Goal: Task Accomplishment & Management: Manage account settings

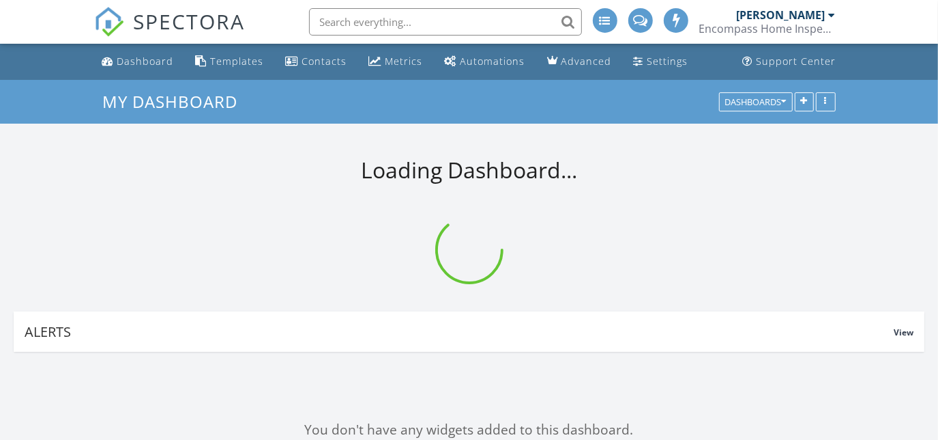
click at [470, 14] on input "text" at bounding box center [445, 21] width 273 height 27
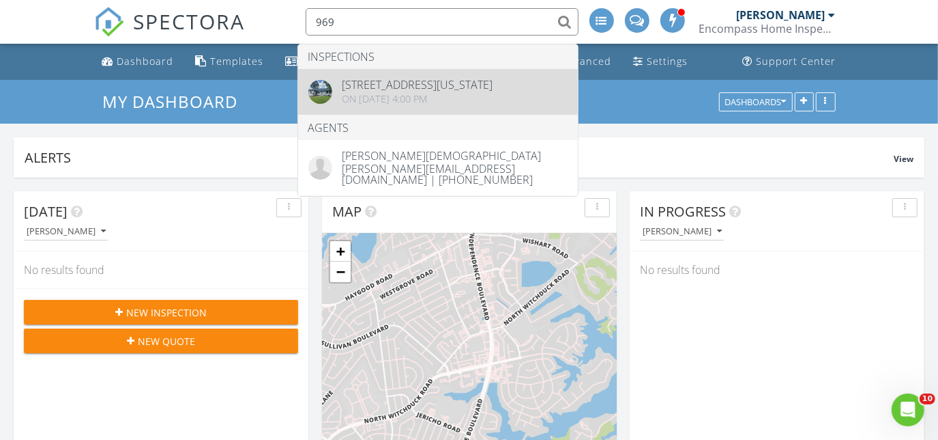
type input "969"
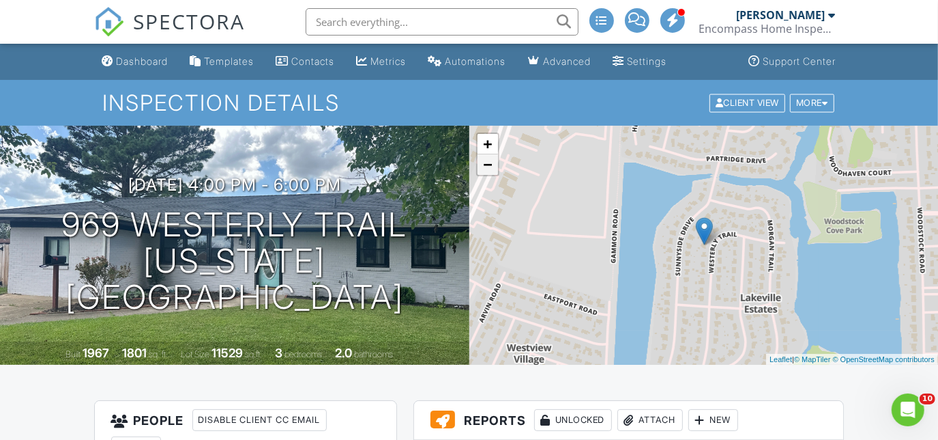
click at [486, 165] on link "−" at bounding box center [488, 164] width 20 height 20
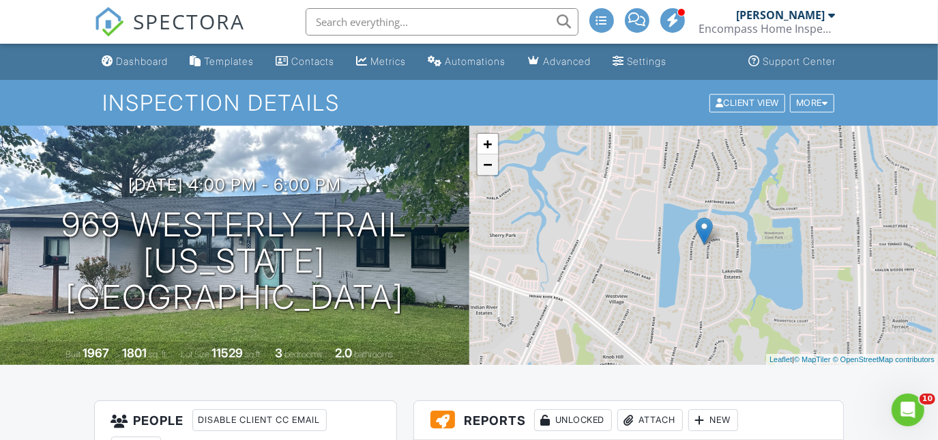
click at [486, 165] on link "−" at bounding box center [488, 164] width 20 height 20
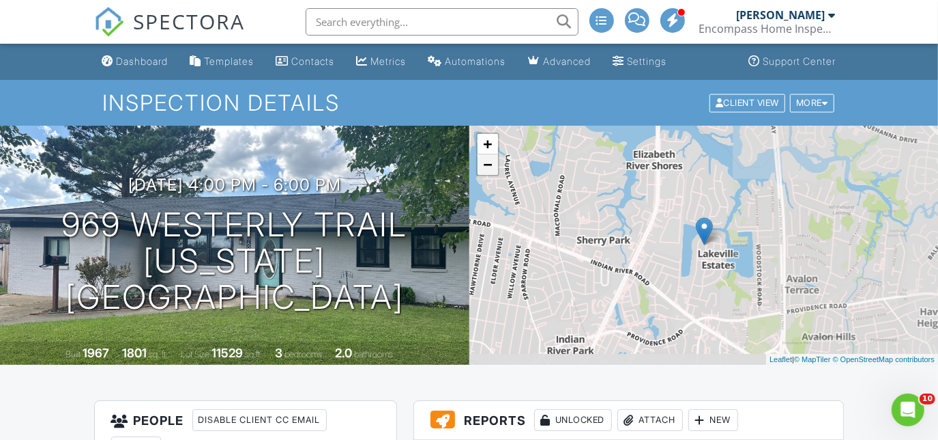
click at [486, 165] on link "−" at bounding box center [488, 164] width 20 height 20
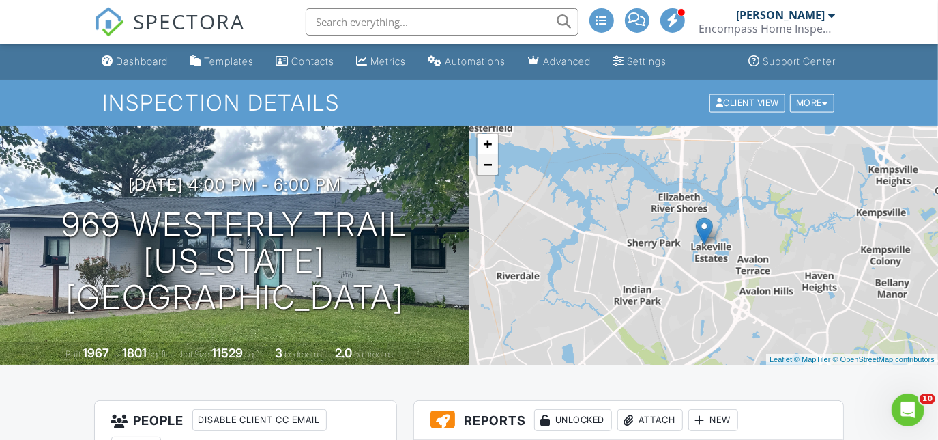
click at [486, 165] on link "−" at bounding box center [488, 164] width 20 height 20
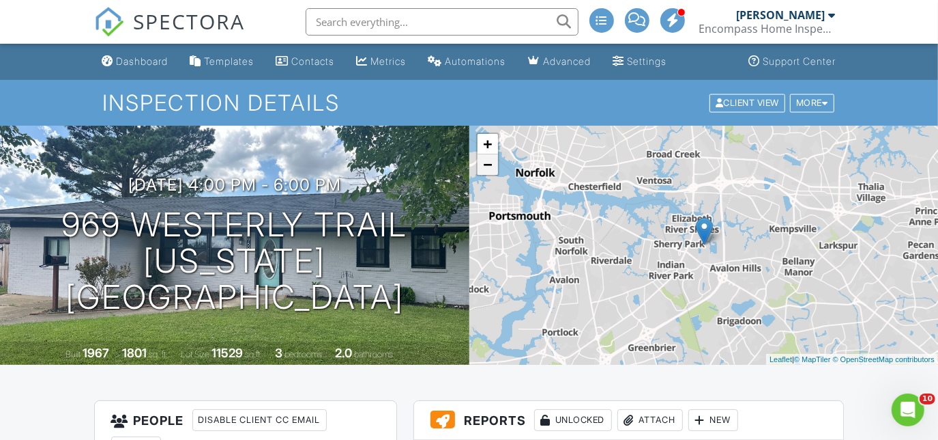
click at [486, 165] on link "−" at bounding box center [488, 164] width 20 height 20
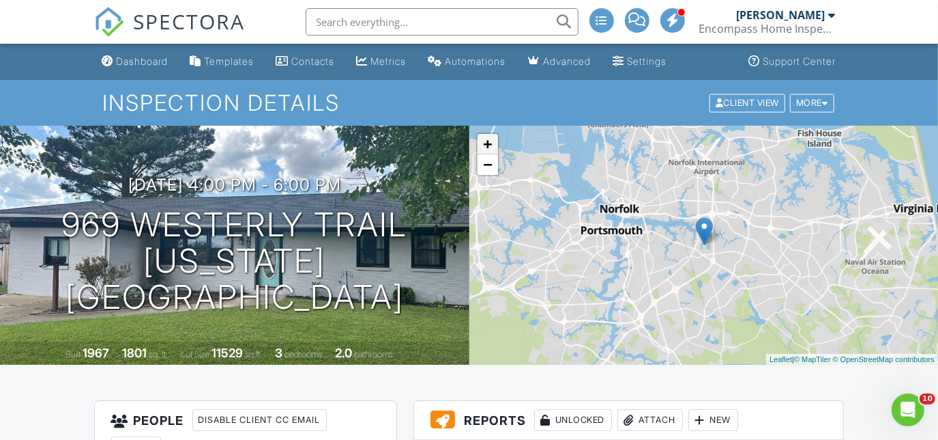
click at [492, 147] on link "+" at bounding box center [488, 144] width 20 height 20
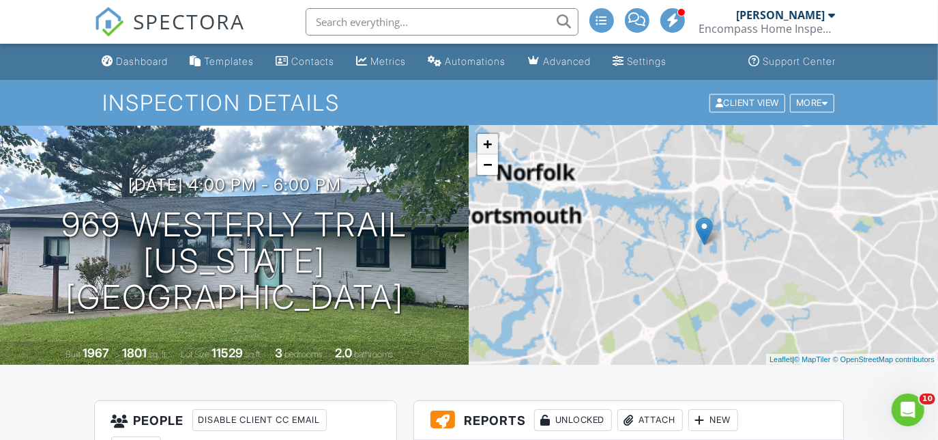
click at [492, 147] on link "+" at bounding box center [488, 144] width 20 height 20
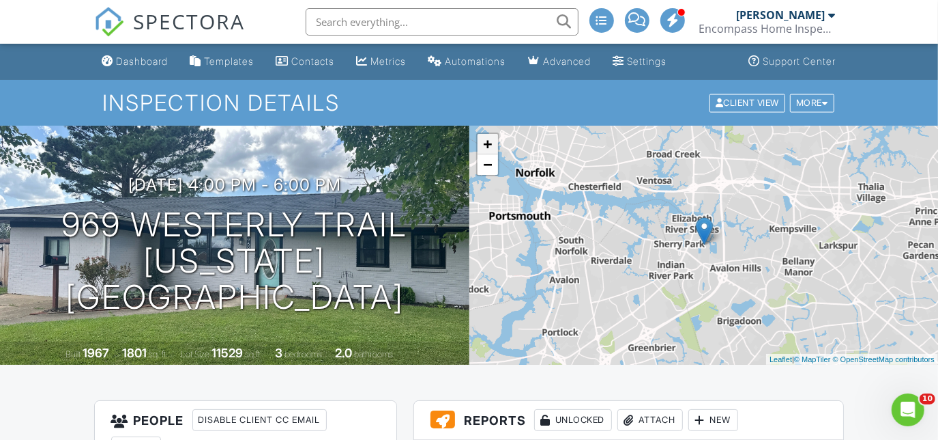
click at [492, 147] on link "+" at bounding box center [488, 144] width 20 height 20
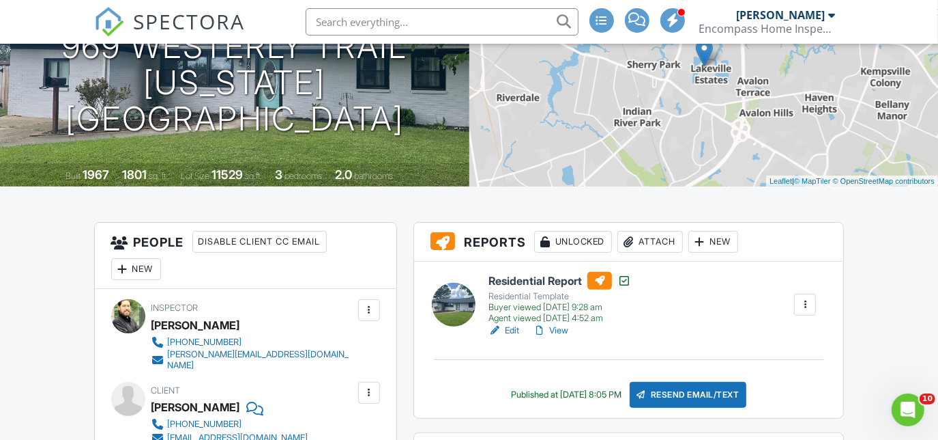
scroll to position [186, 0]
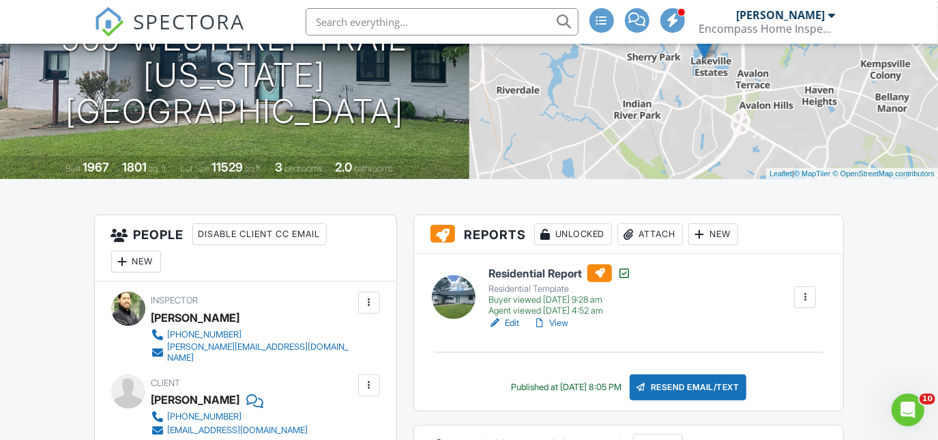
click at [560, 316] on link "View" at bounding box center [550, 323] width 35 height 14
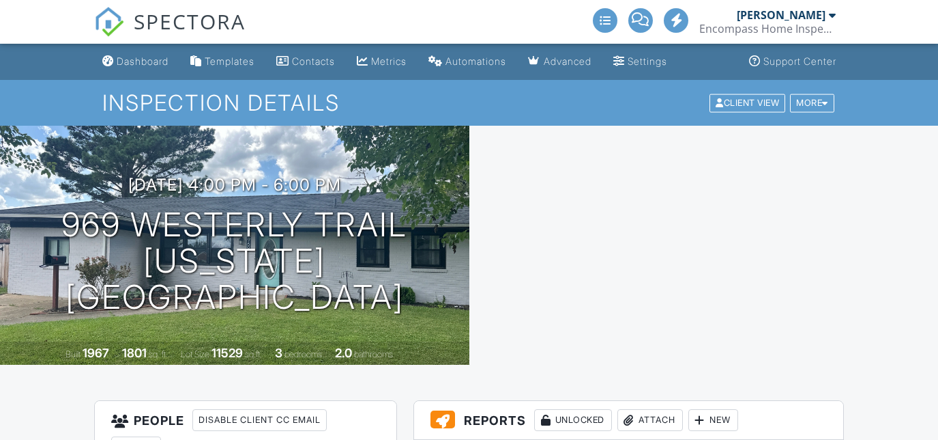
click at [128, 60] on div "Dashboard" at bounding box center [143, 61] width 52 height 12
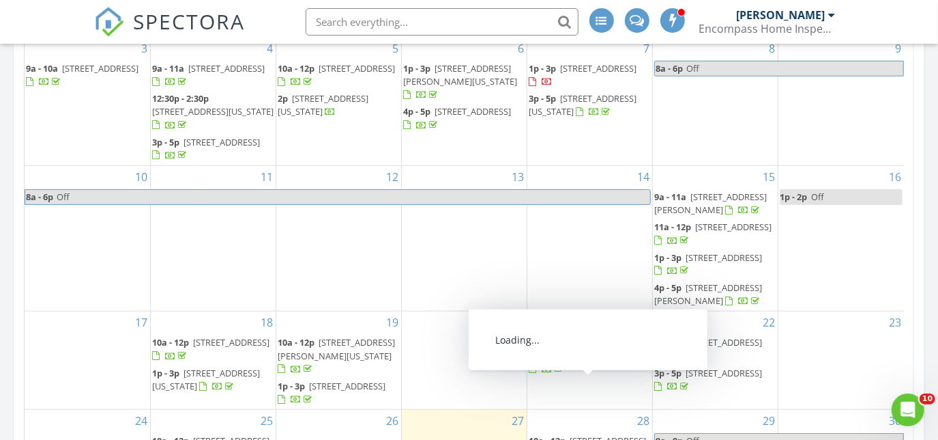
scroll to position [730, 0]
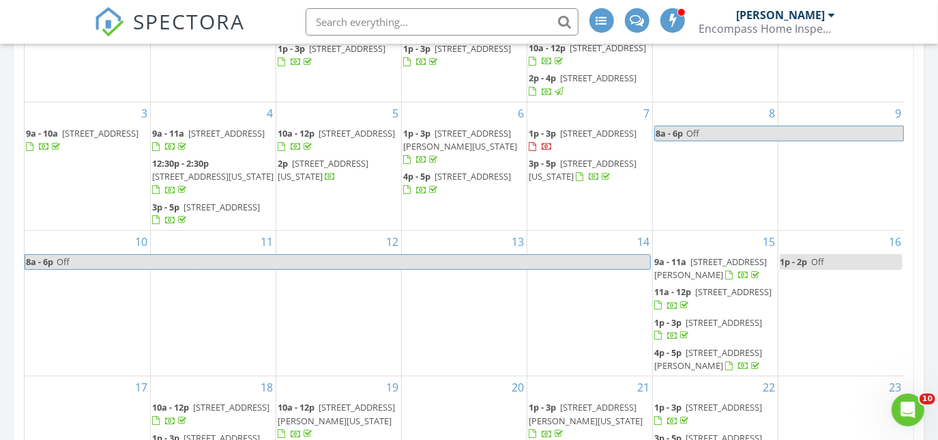
drag, startPoint x: 610, startPoint y: 180, endPoint x: 577, endPoint y: 136, distance: 55.6
click at [577, 136] on span "1211 Fayette St, Portsmouth 23704" at bounding box center [598, 133] width 76 height 12
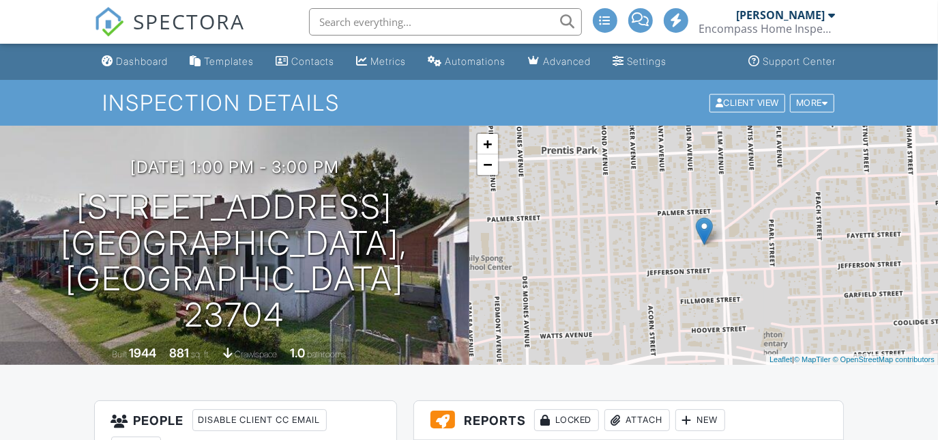
scroll to position [310, 0]
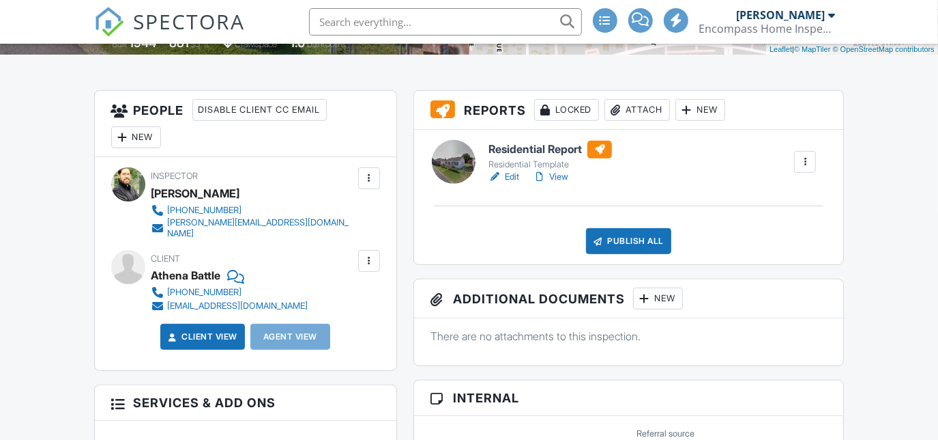
click at [806, 158] on div at bounding box center [806, 162] width 14 height 14
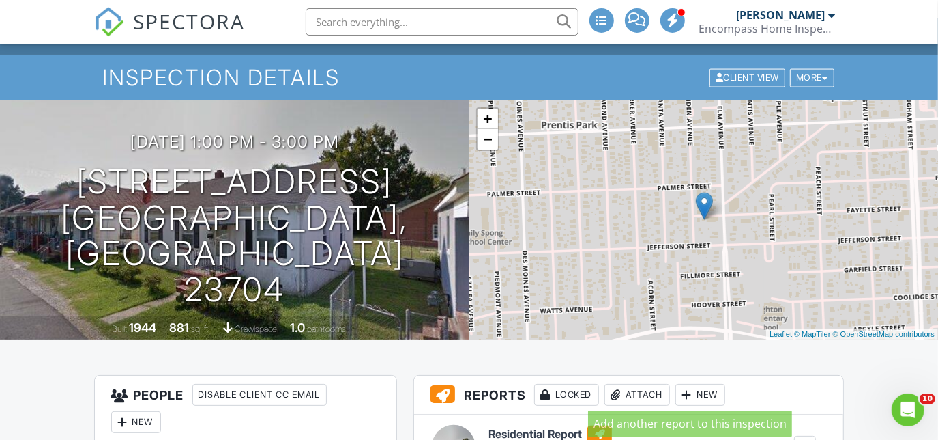
scroll to position [0, 0]
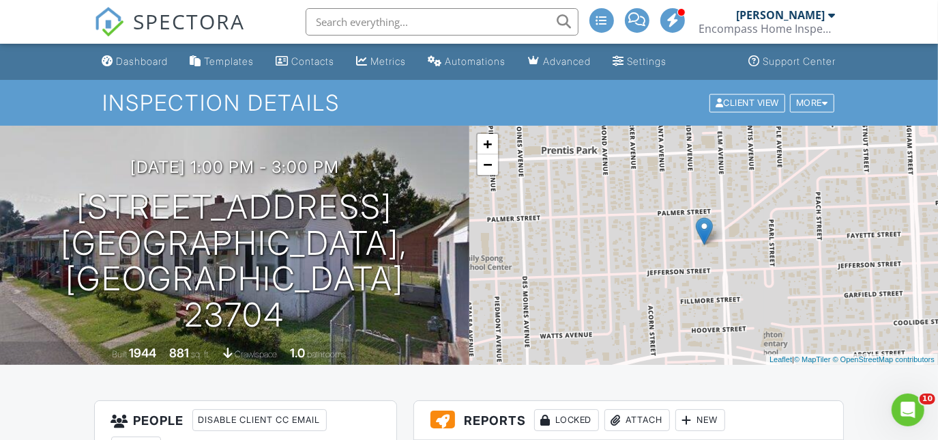
click at [810, 116] on div "Inspection Details Client View More Property Details Reschedule Reorder / Copy …" at bounding box center [469, 103] width 938 height 46
click at [809, 100] on div "More" at bounding box center [812, 103] width 44 height 18
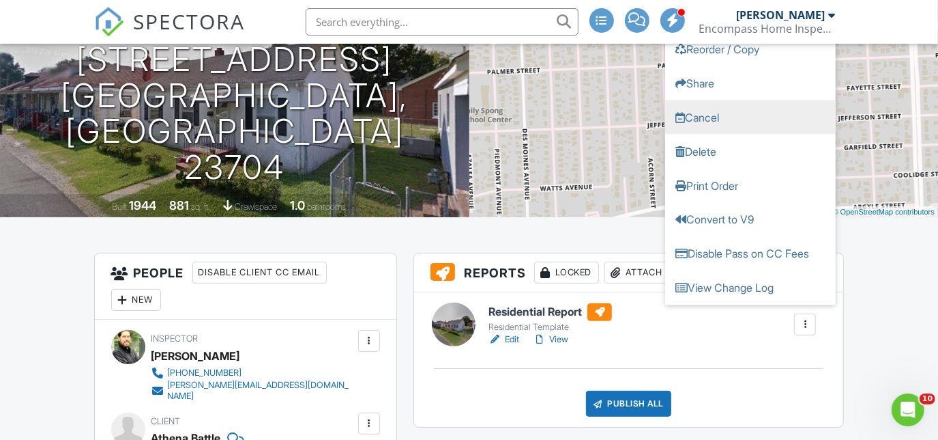
scroll to position [124, 0]
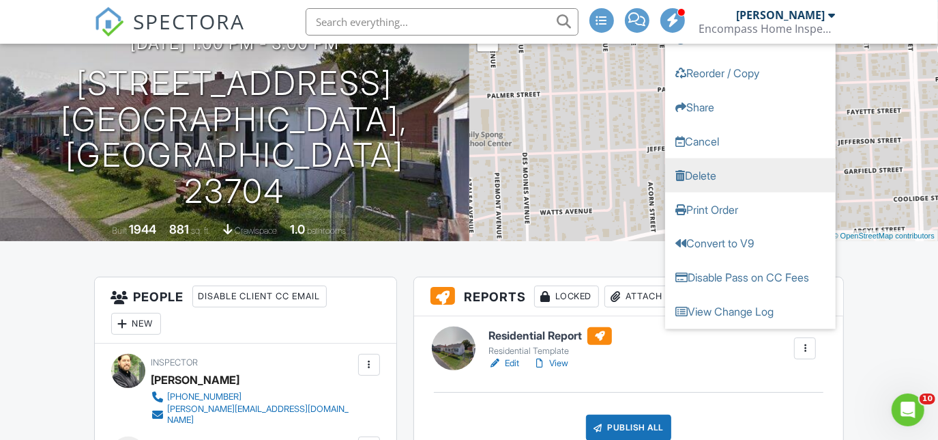
click at [708, 160] on link "Delete" at bounding box center [750, 175] width 171 height 34
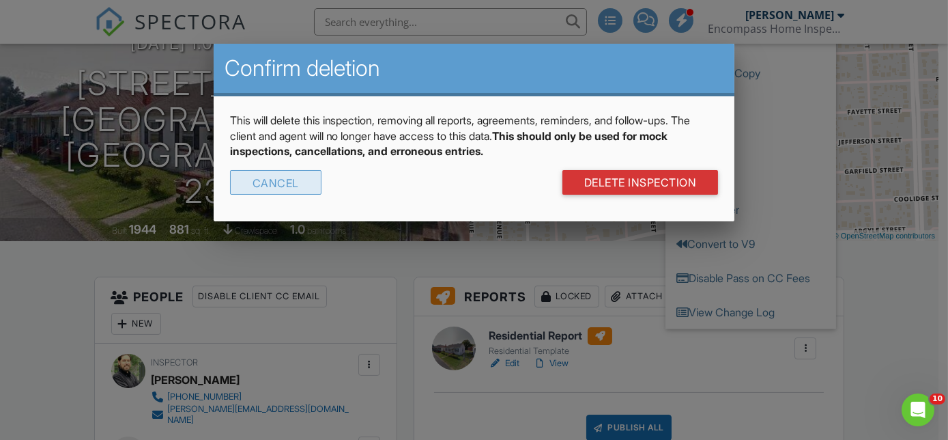
click at [309, 176] on div "Cancel" at bounding box center [275, 182] width 91 height 25
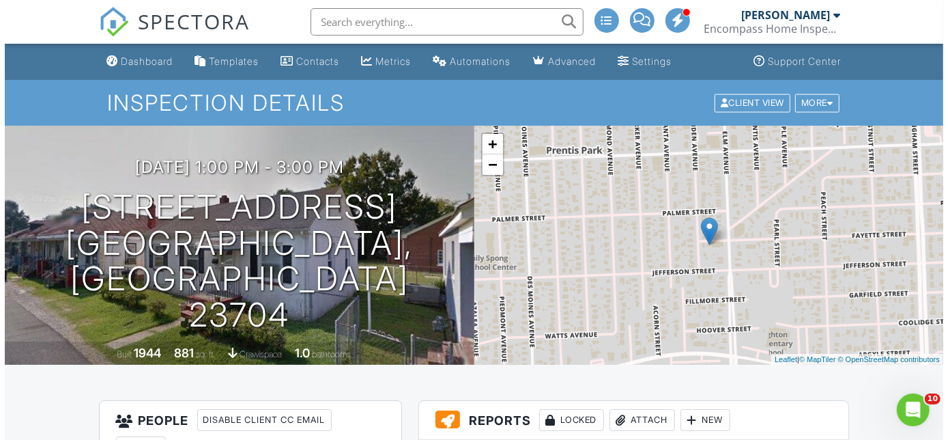
scroll to position [0, 0]
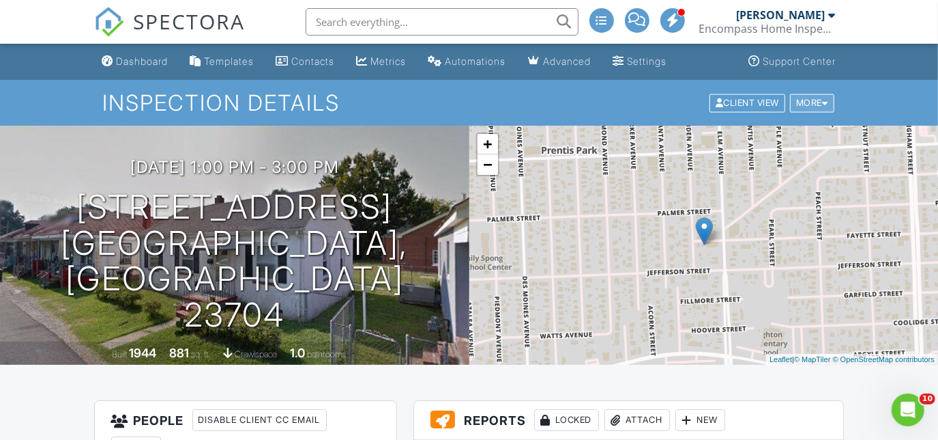
click at [797, 96] on div "More" at bounding box center [812, 103] width 44 height 18
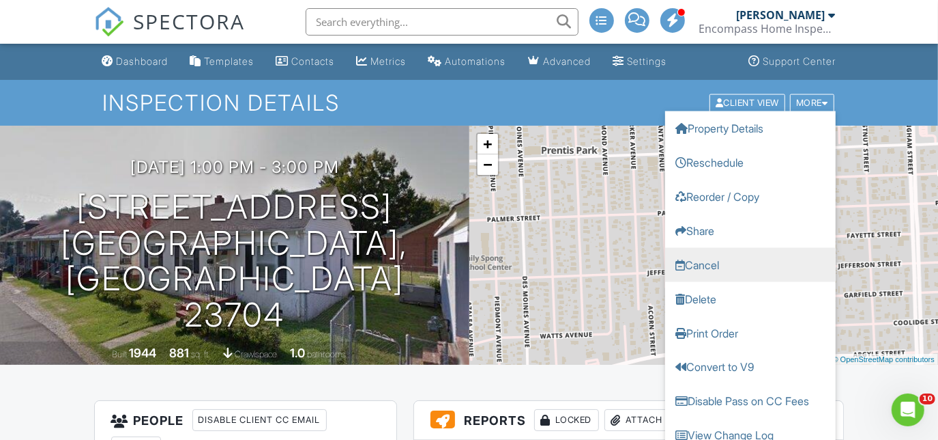
click at [701, 275] on link "Cancel" at bounding box center [750, 264] width 171 height 34
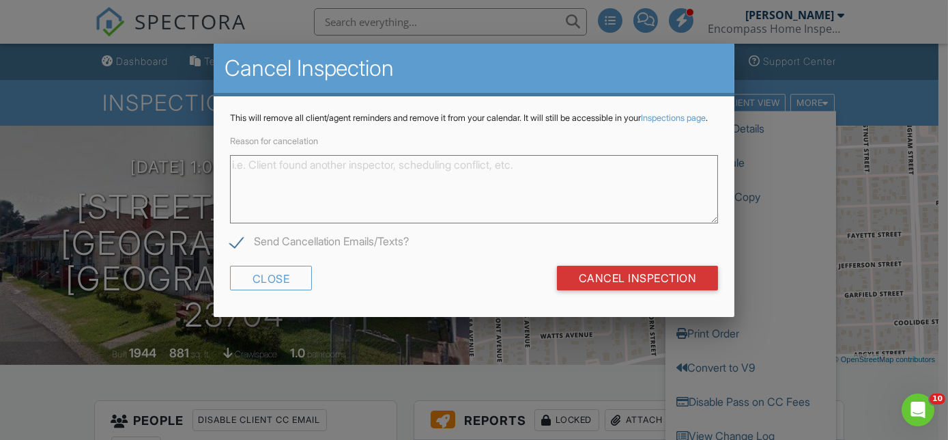
click at [235, 252] on label "Send Cancellation Emails/Texts?" at bounding box center [320, 243] width 180 height 17
checkbox input "false"
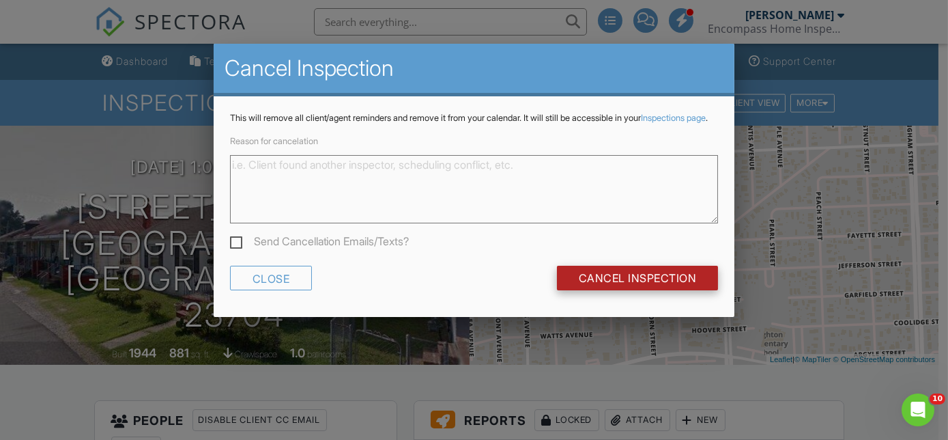
click at [625, 280] on input "Cancel Inspection" at bounding box center [638, 277] width 162 height 25
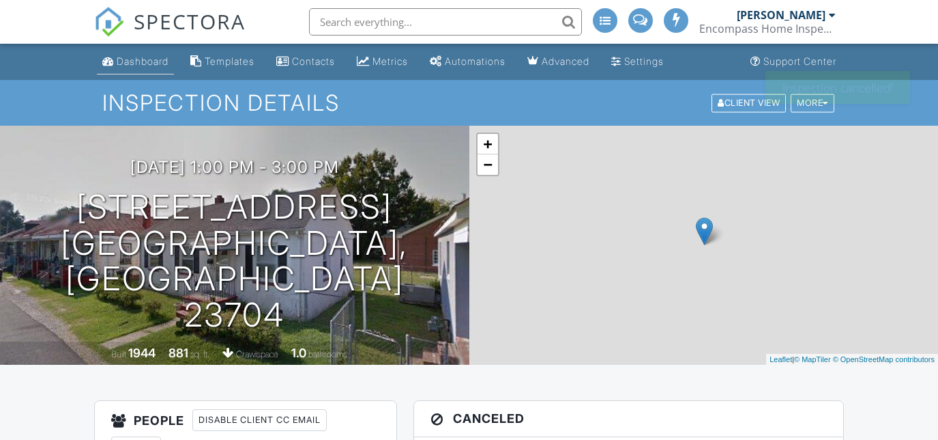
click at [137, 78] on li "Dashboard" at bounding box center [135, 62] width 83 height 36
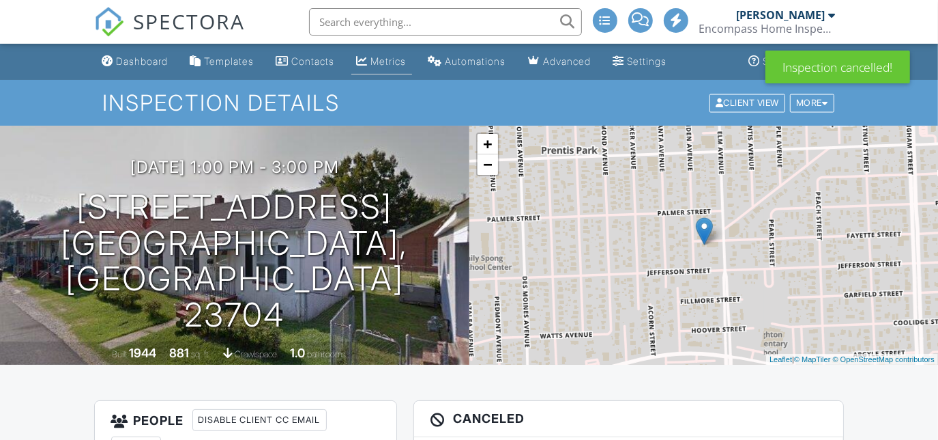
click at [373, 53] on link "Metrics" at bounding box center [381, 61] width 61 height 25
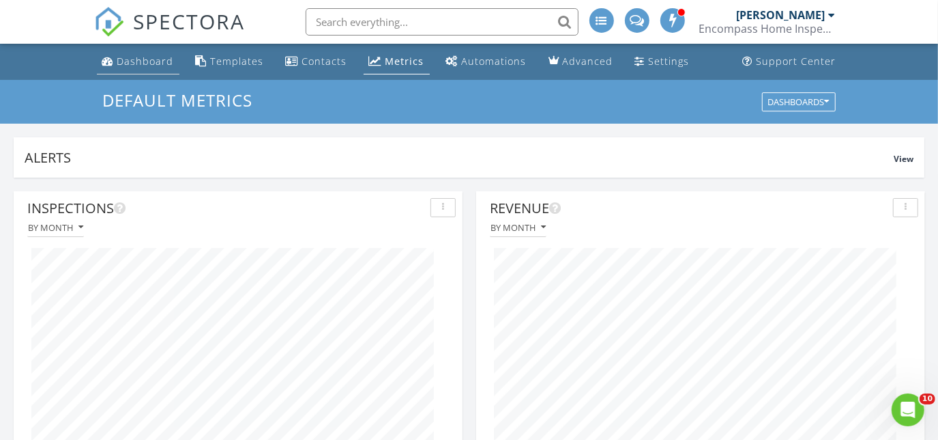
click at [156, 65] on div "Dashboard" at bounding box center [145, 61] width 57 height 13
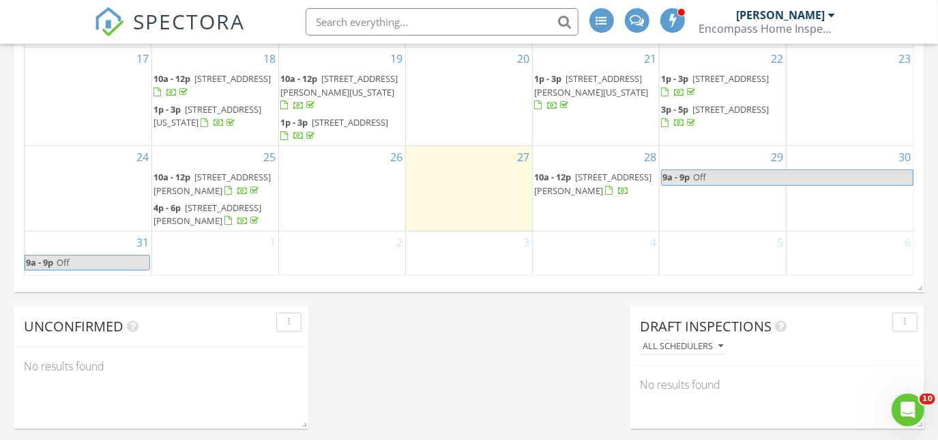
scroll to position [124, 0]
